Goal: Transaction & Acquisition: Purchase product/service

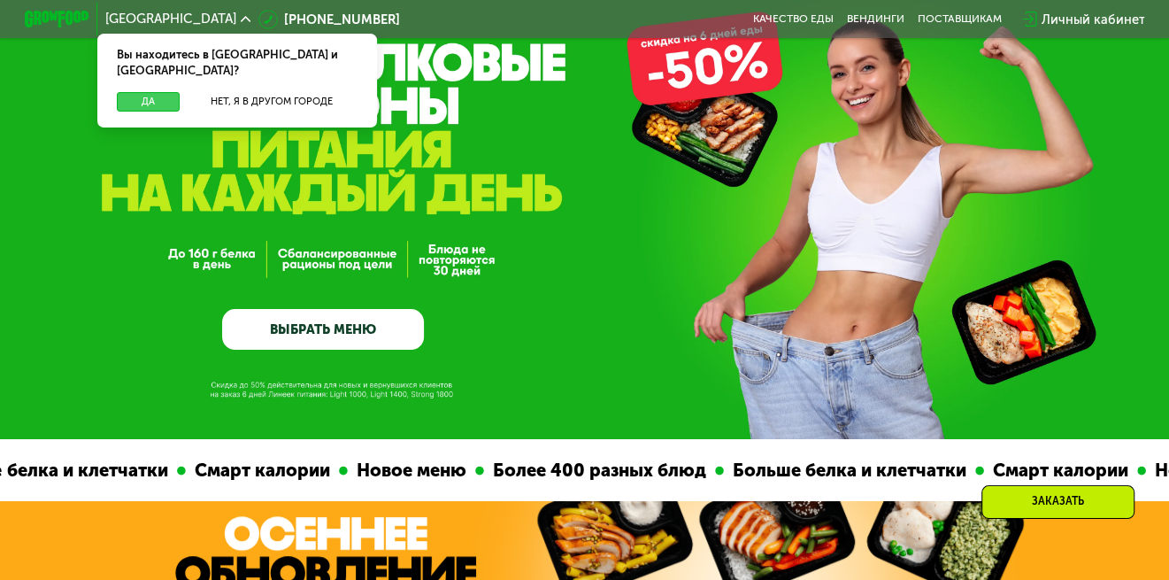
click at [140, 92] on button "Да" at bounding box center [148, 101] width 63 height 19
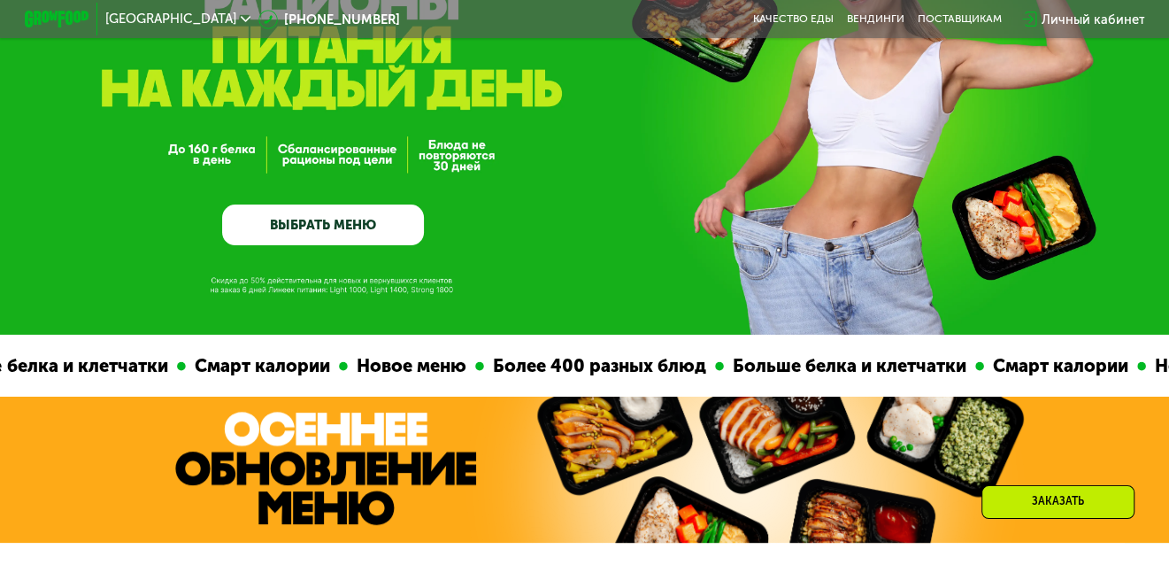
scroll to position [89, 0]
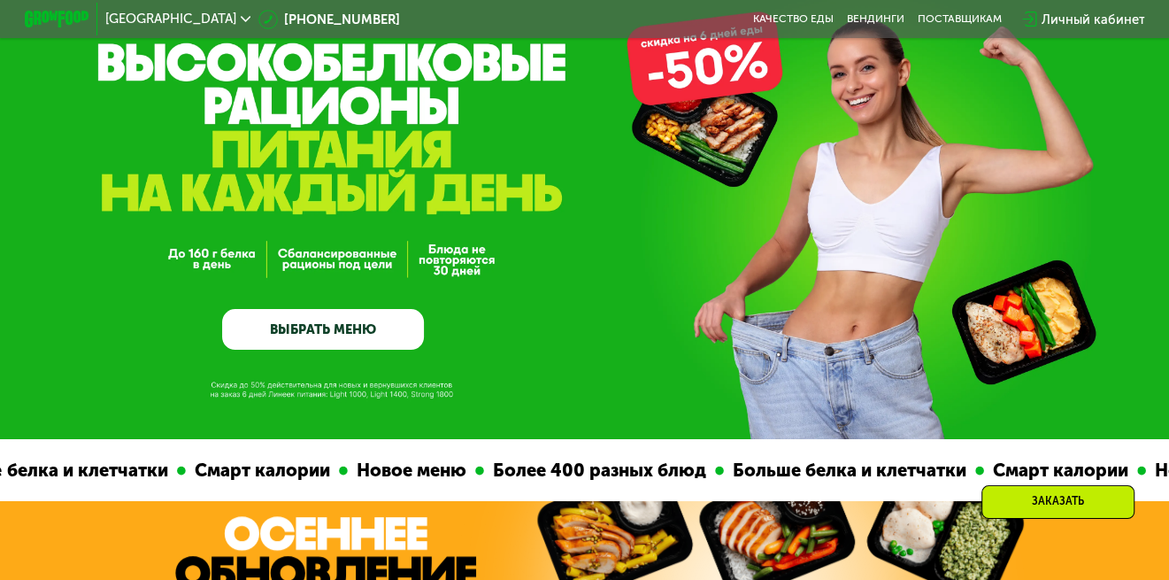
click at [344, 332] on link "ВЫБРАТЬ МЕНЮ" at bounding box center [323, 329] width 202 height 41
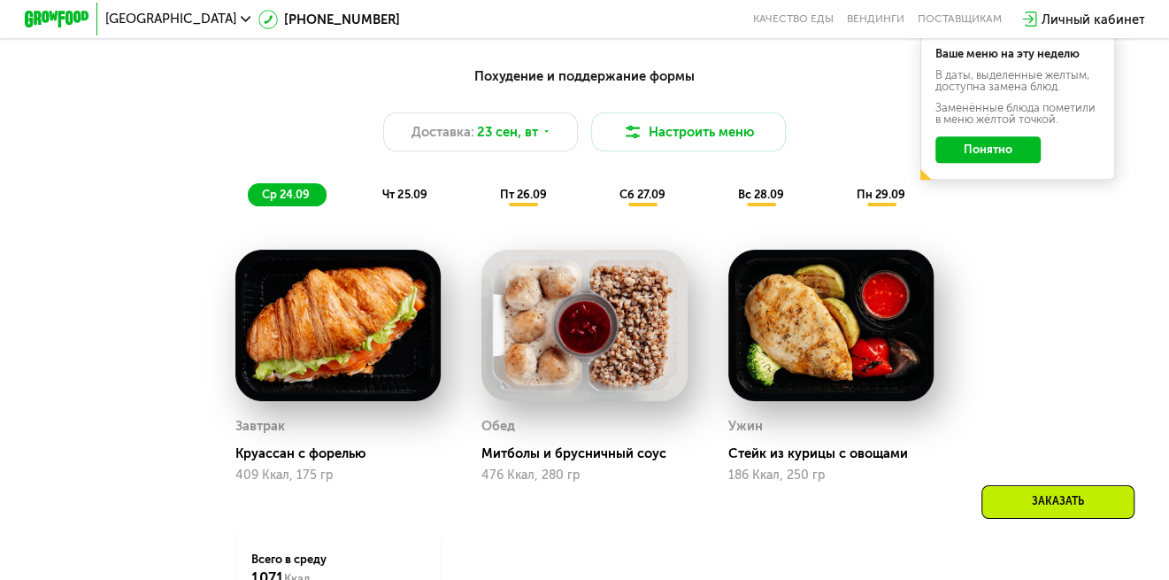
scroll to position [1220, 0]
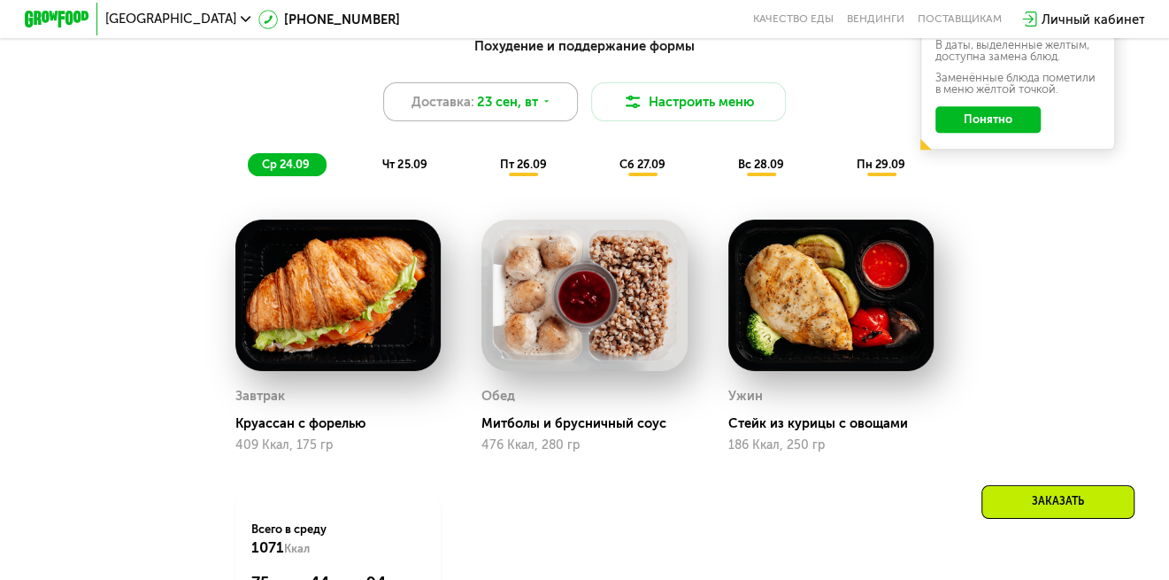
click at [545, 104] on use at bounding box center [546, 102] width 4 height 3
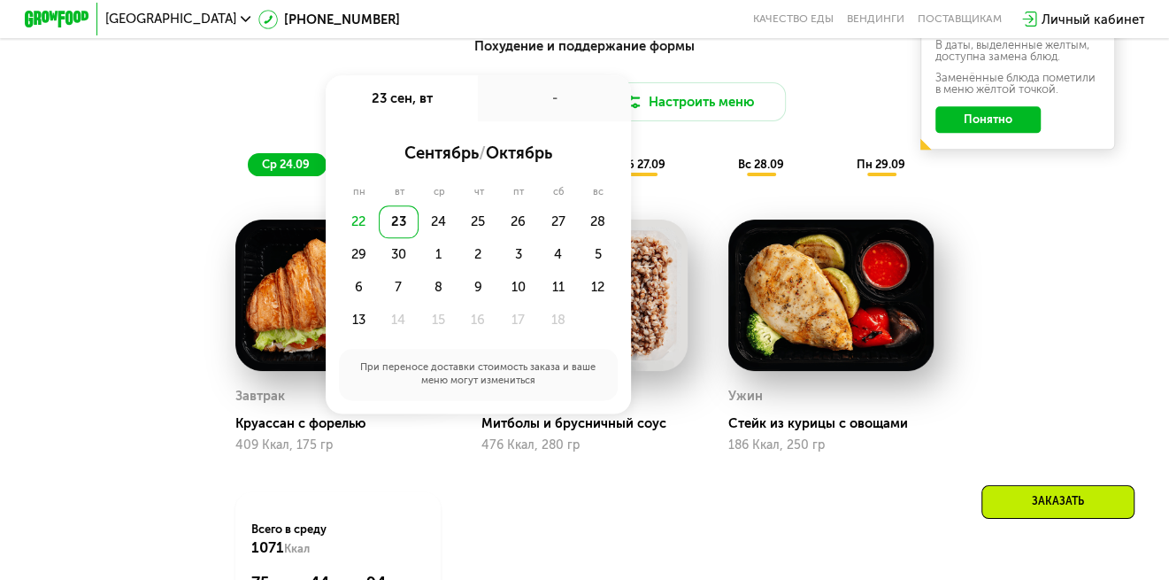
click at [677, 152] on div "Похудение и поддержание формы Доставка: 23 сен, вт 23 сен, вт - сентябрь / октя…" at bounding box center [584, 106] width 961 height 141
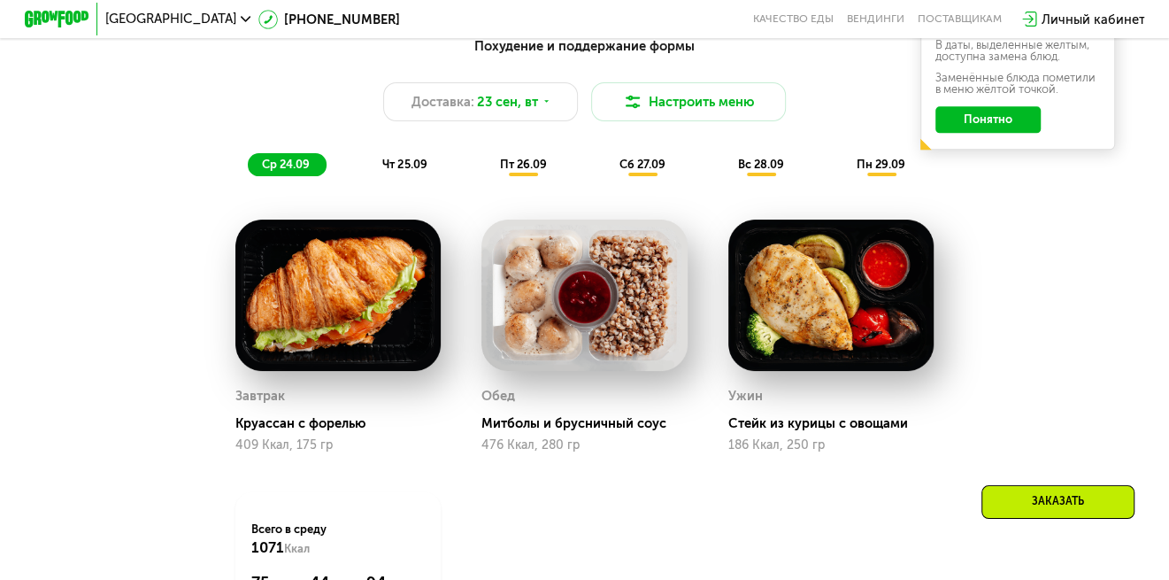
click at [1003, 124] on button "Понятно" at bounding box center [988, 119] width 105 height 26
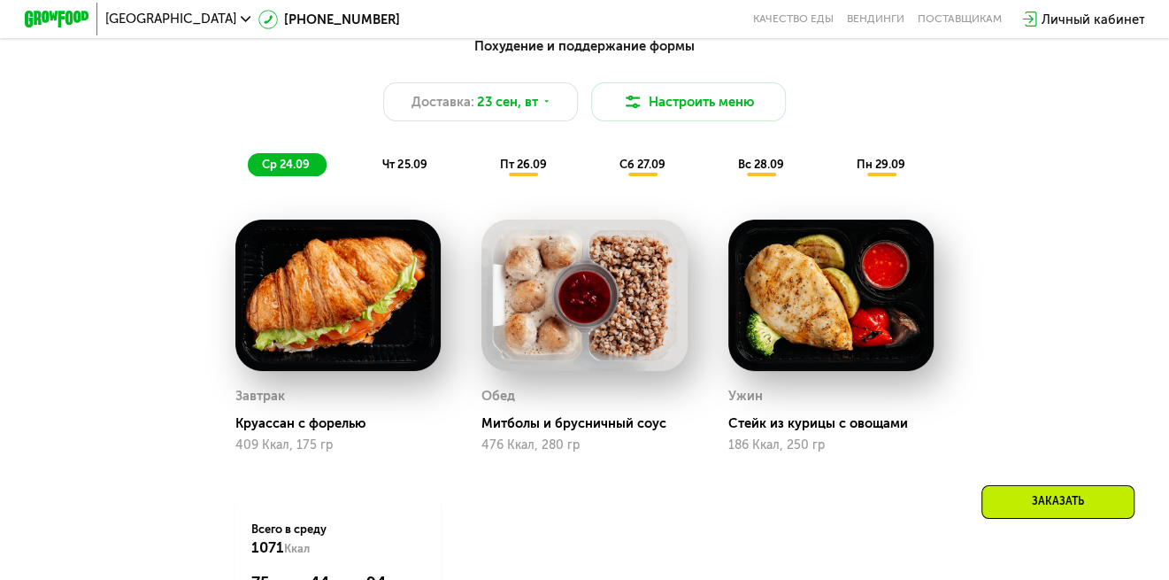
click at [652, 170] on span "сб 27.09" at bounding box center [643, 164] width 46 height 13
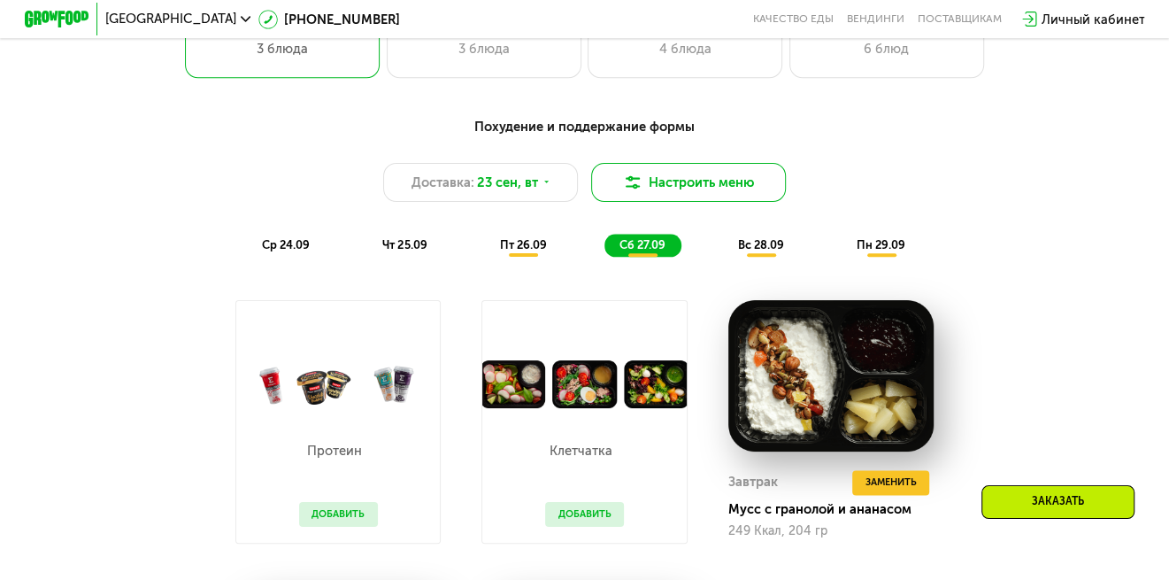
scroll to position [1130, 0]
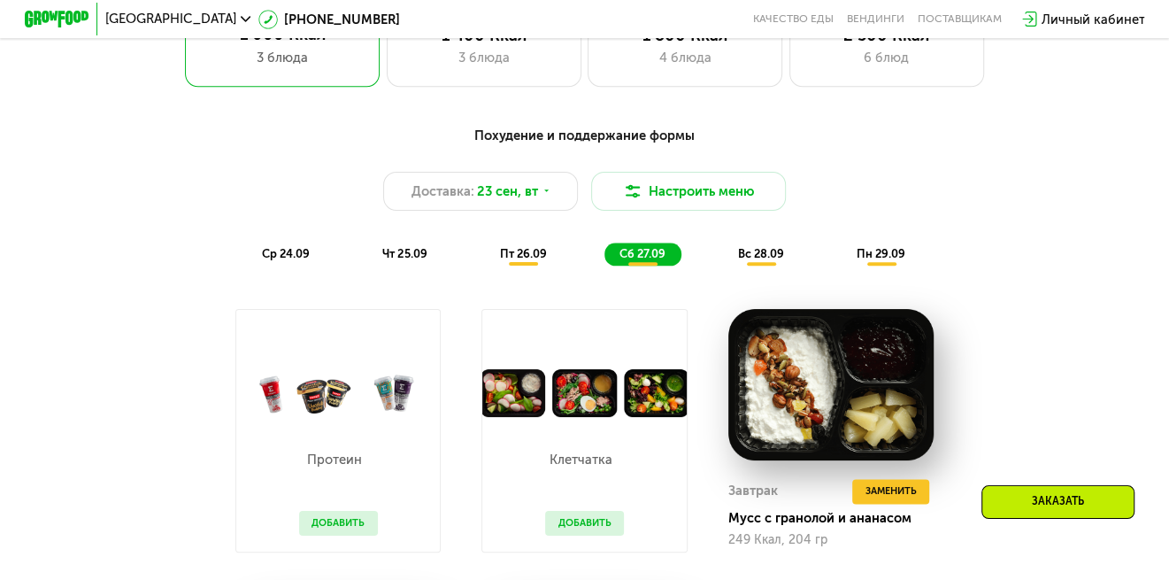
click at [772, 260] on span "вс 28.09" at bounding box center [761, 253] width 46 height 13
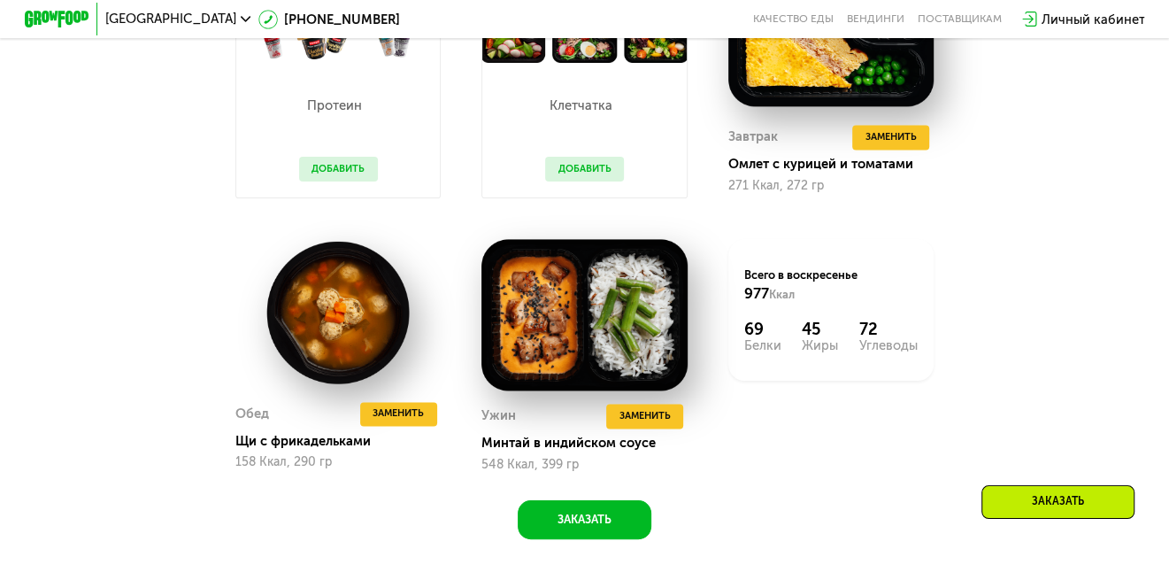
scroll to position [1220, 0]
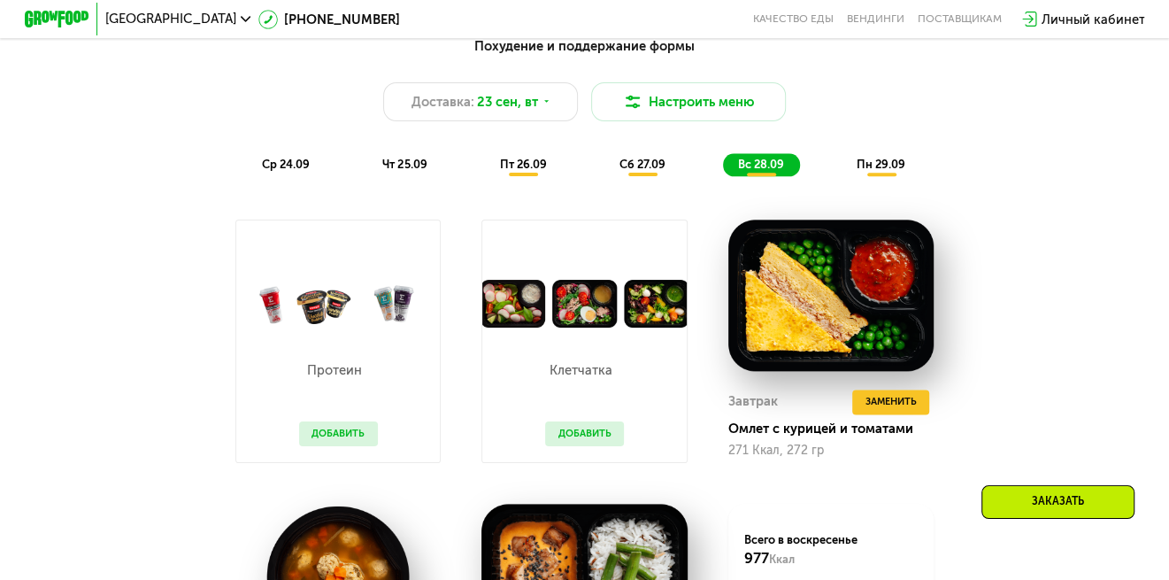
click at [873, 166] on span "пн 29.09" at bounding box center [881, 164] width 49 height 13
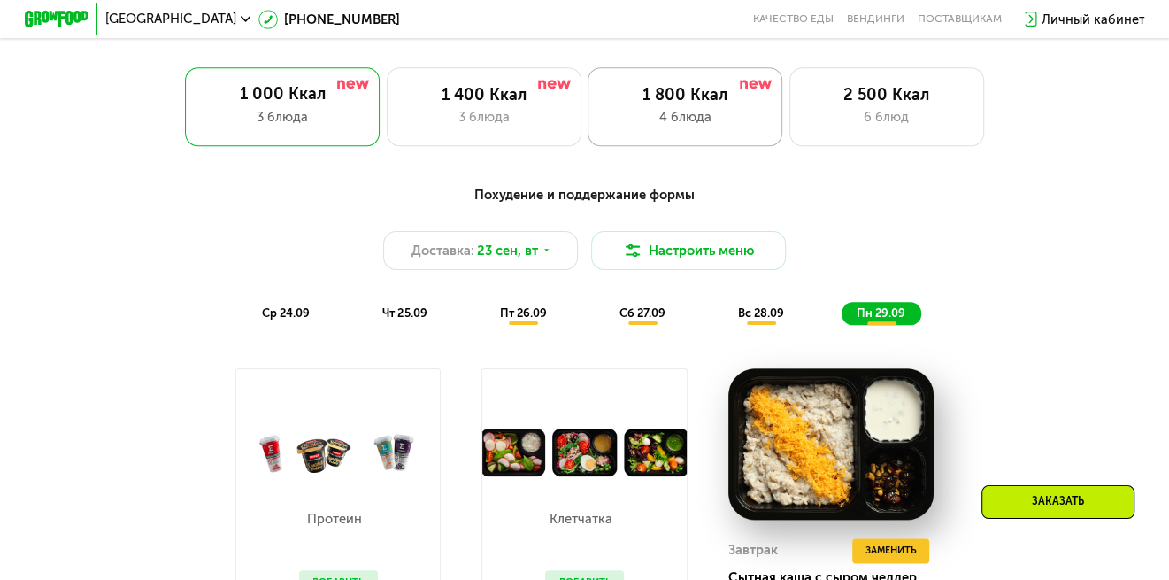
scroll to position [1043, 0]
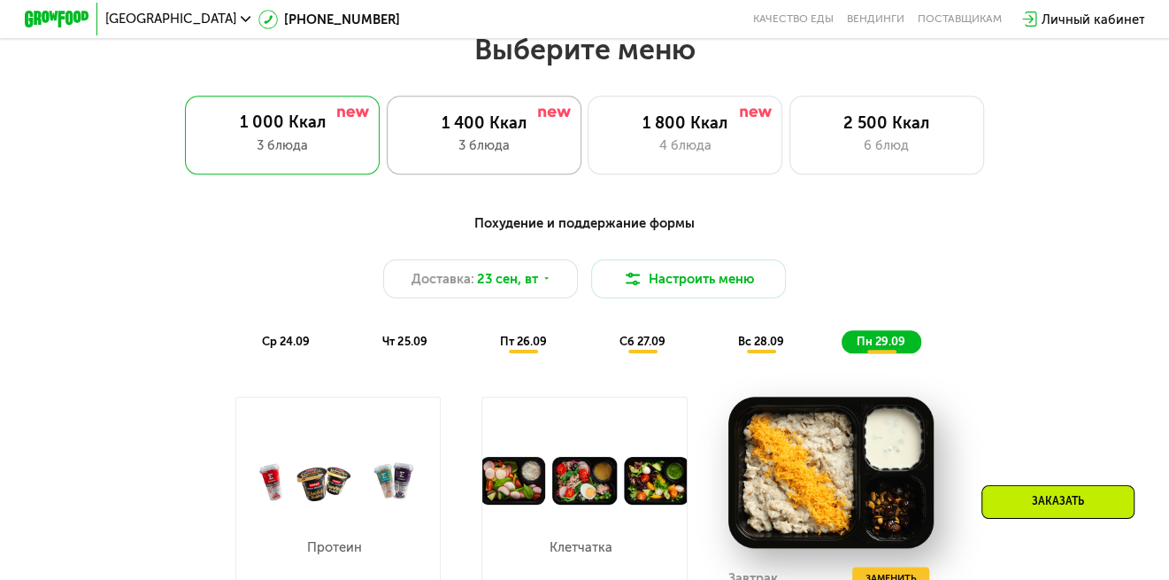
click at [488, 150] on div "3 блюда" at bounding box center [484, 144] width 160 height 19
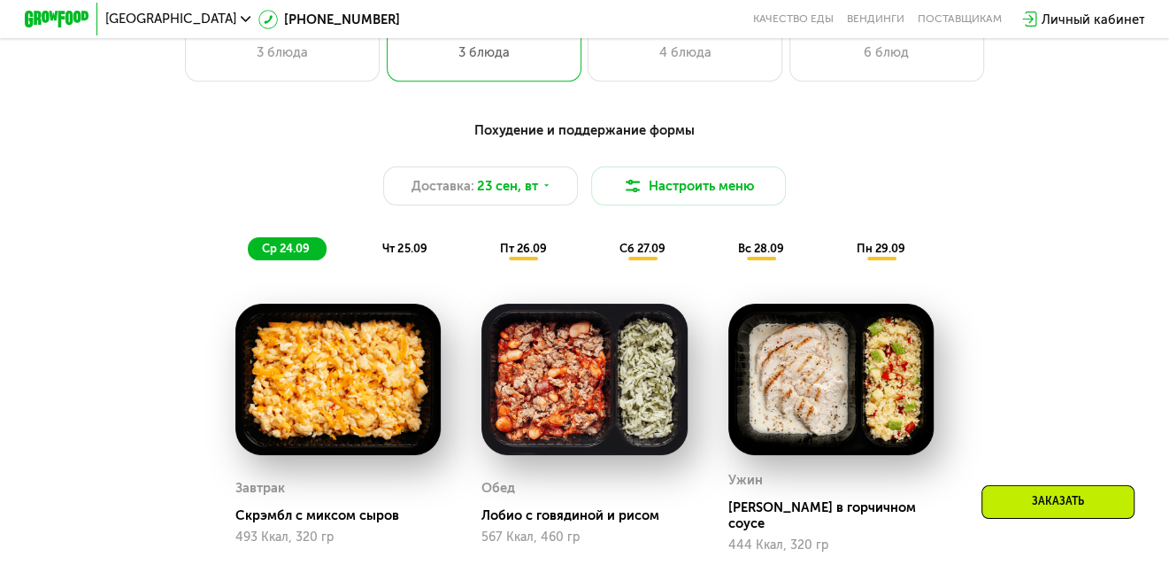
scroll to position [1130, 0]
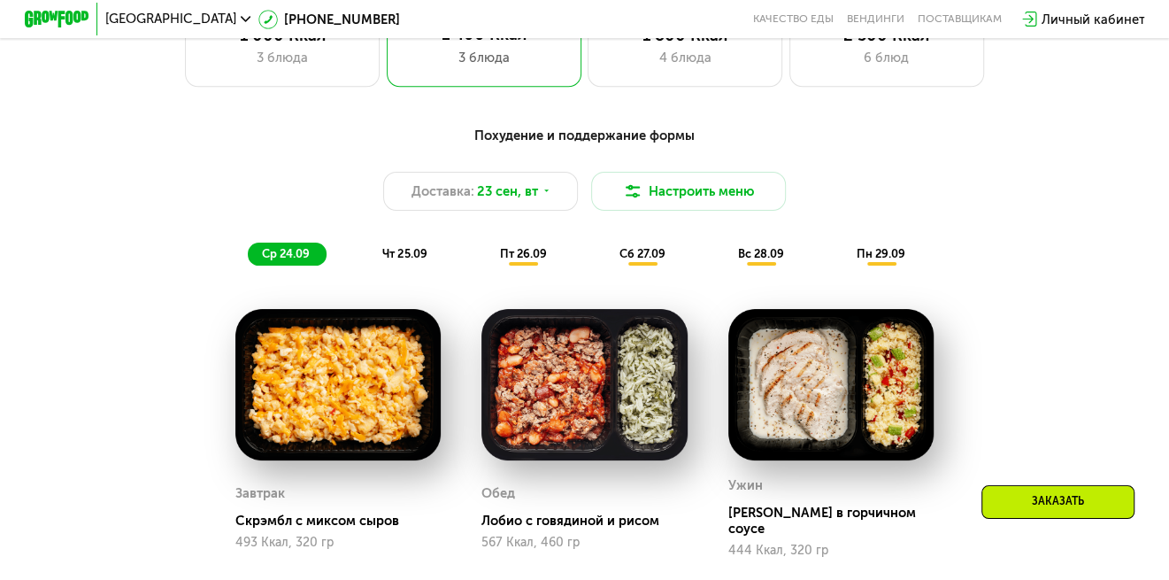
click at [398, 252] on div "чт 25.09" at bounding box center [405, 254] width 75 height 23
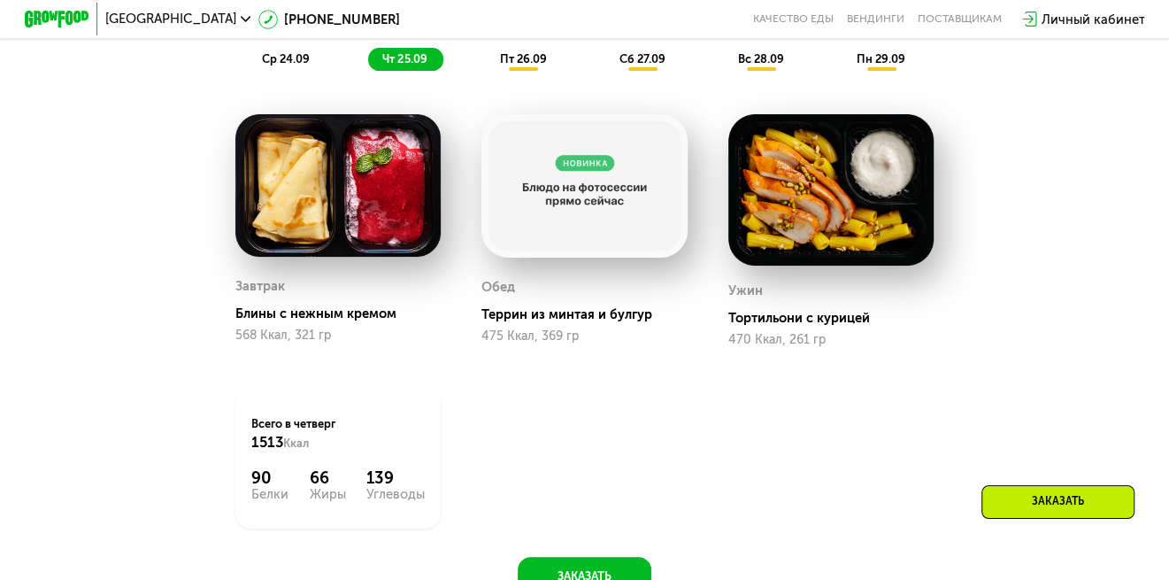
scroll to position [1220, 0]
